Goal: Book appointment/travel/reservation

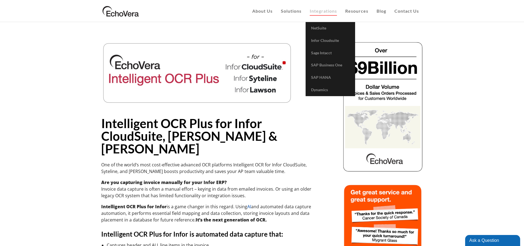
click at [315, 11] on span "Integrations" at bounding box center [323, 10] width 27 height 5
click at [377, 52] on span "AP Automation" at bounding box center [374, 52] width 27 height 5
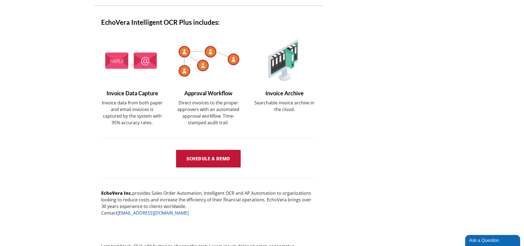
scroll to position [440, 0]
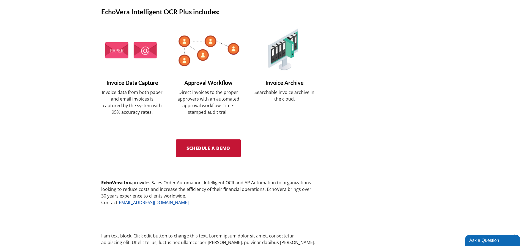
click at [205, 145] on span "Schedule a Demo" at bounding box center [209, 148] width 44 height 6
